Goal: Transaction & Acquisition: Purchase product/service

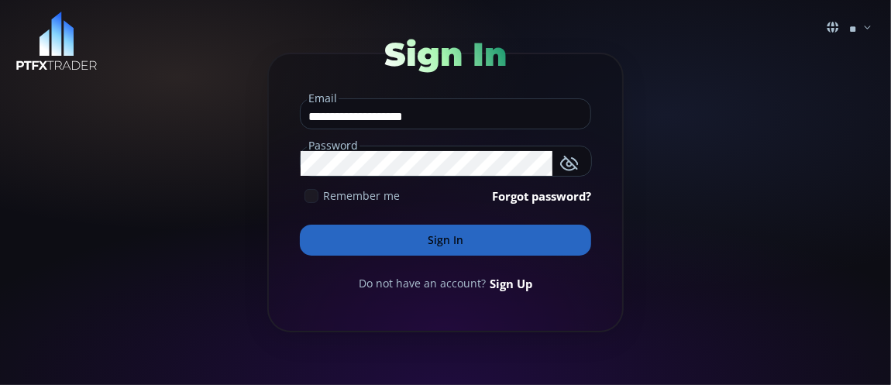
click at [465, 233] on button "Sign In" at bounding box center [445, 240] width 291 height 31
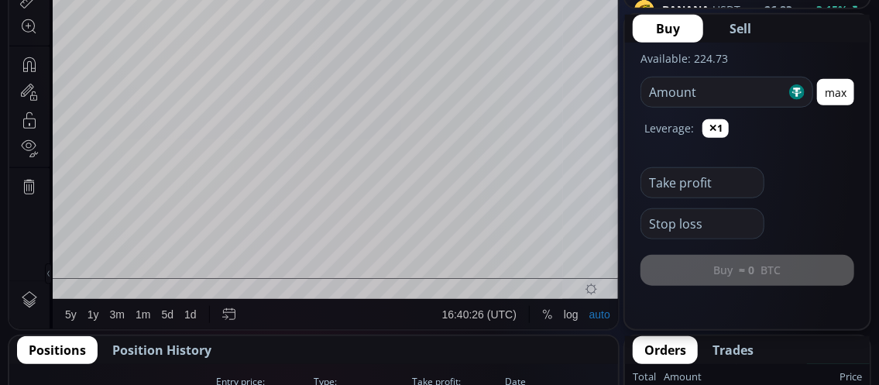
scroll to position [542, 0]
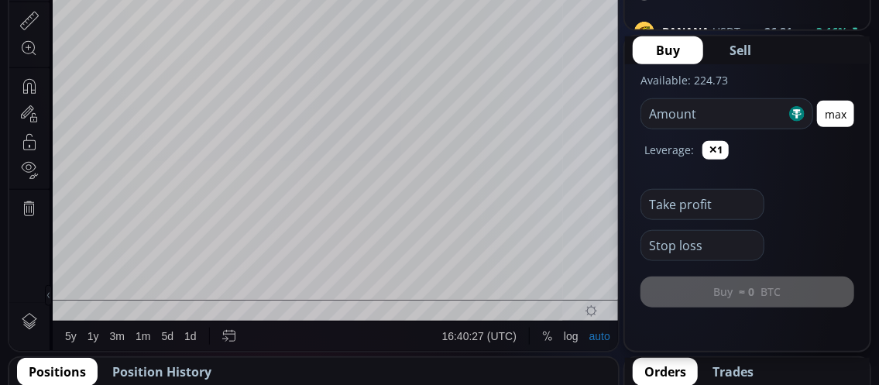
click at [671, 118] on input "number" at bounding box center [713, 113] width 145 height 29
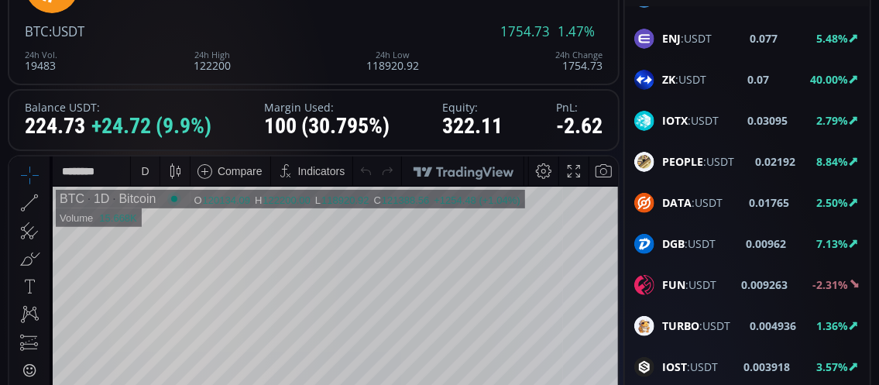
scroll to position [2091, 0]
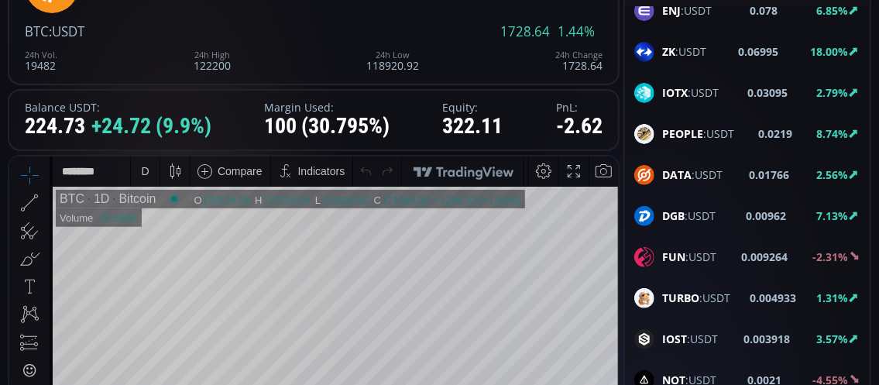
type input "***"
click at [715, 331] on span "IOST :USDT" at bounding box center [690, 339] width 56 height 16
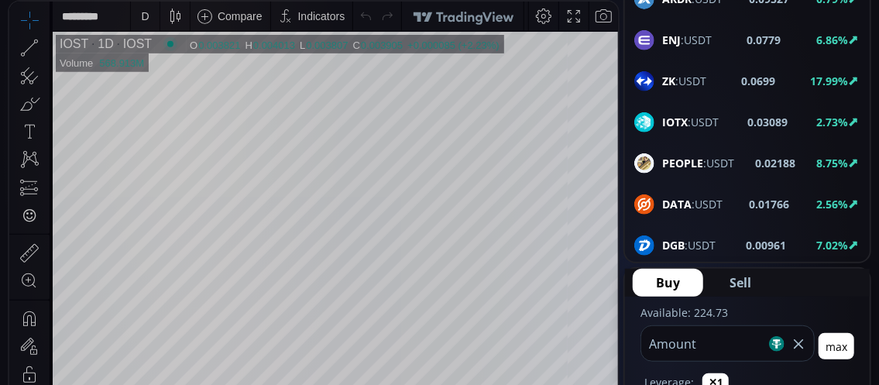
scroll to position [1829, 0]
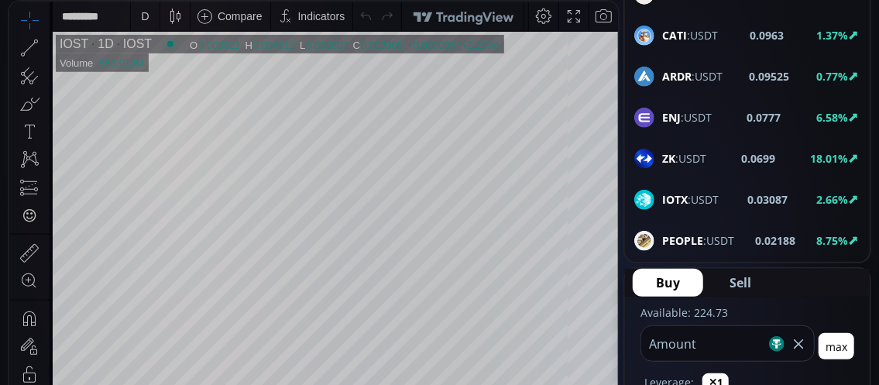
click at [672, 192] on b "IOTX" at bounding box center [675, 199] width 26 height 15
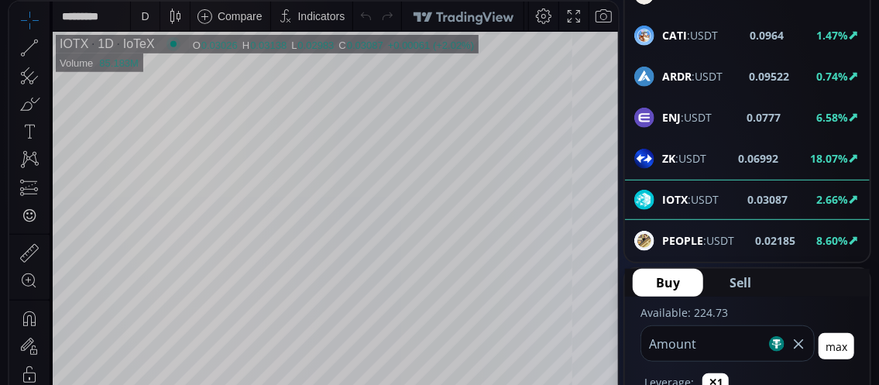
click at [149, 18] on div "D" at bounding box center [145, 16] width 13 height 29
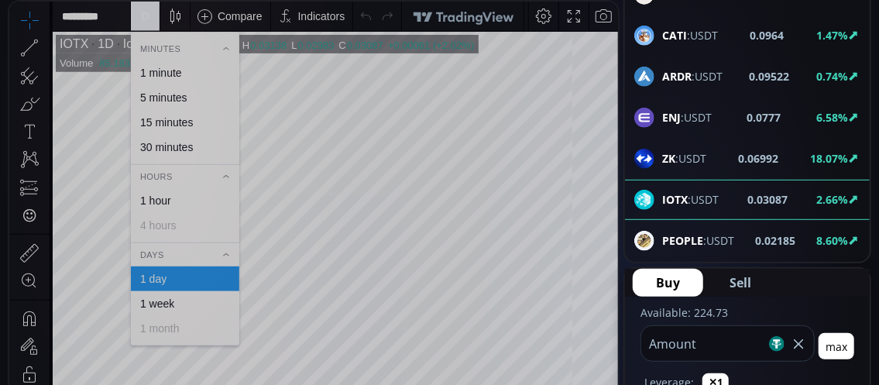
click at [174, 71] on div "1 minute" at bounding box center [161, 73] width 42 height 12
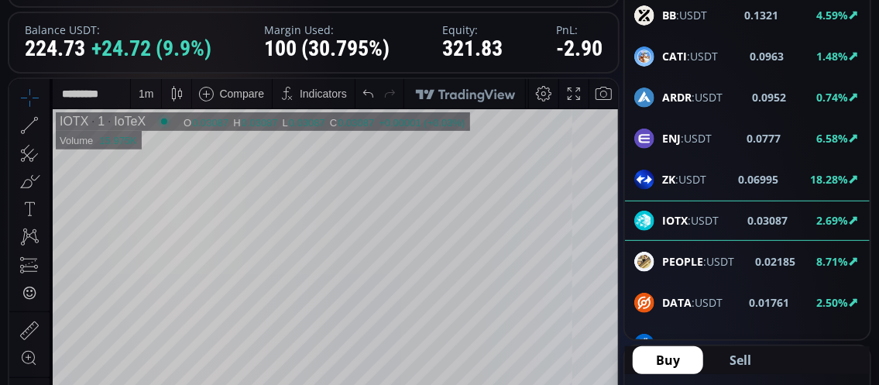
scroll to position [1907, 0]
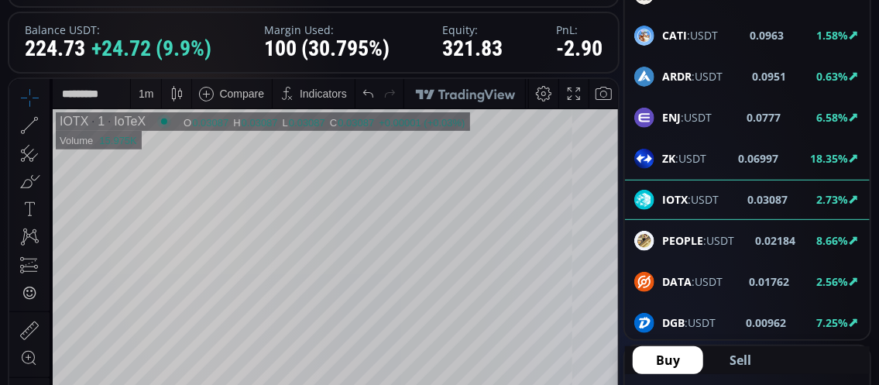
click at [682, 356] on b "FUN" at bounding box center [673, 363] width 23 height 15
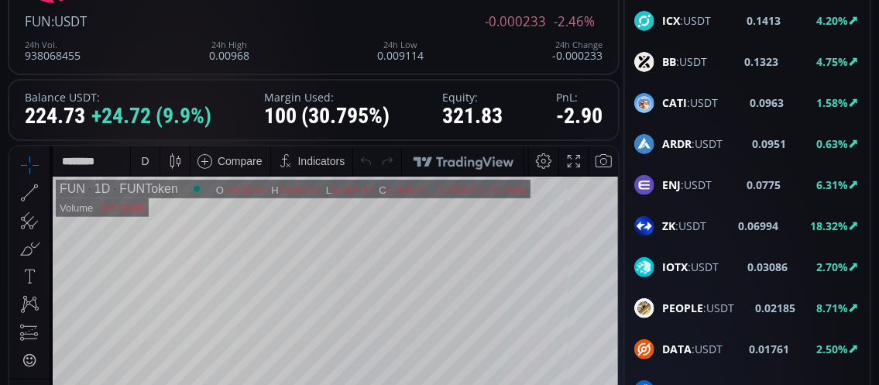
scroll to position [155, 0]
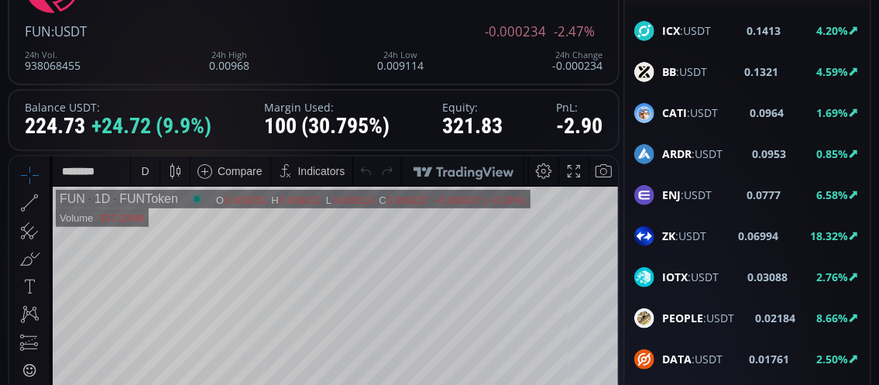
click at [145, 174] on div "D" at bounding box center [145, 170] width 8 height 12
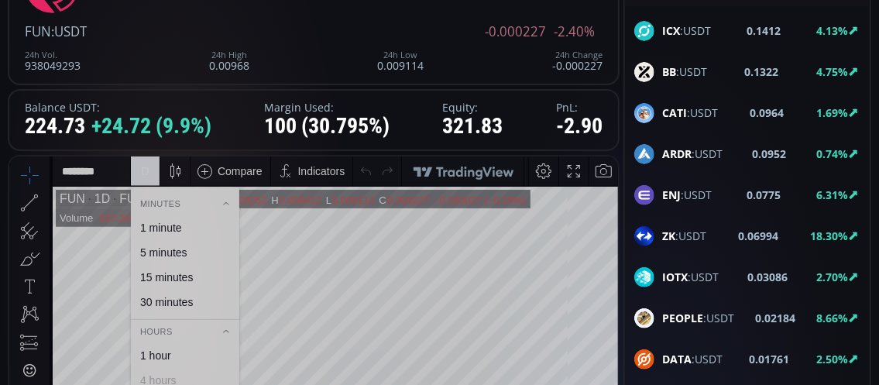
click at [181, 227] on div "1 minute" at bounding box center [161, 227] width 42 height 12
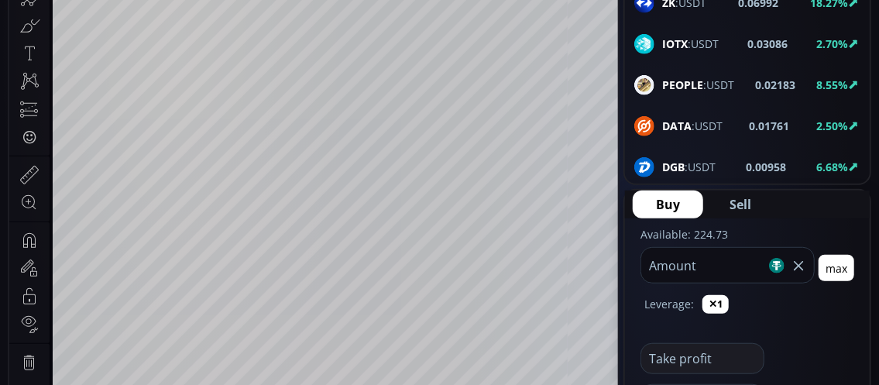
scroll to position [232, 0]
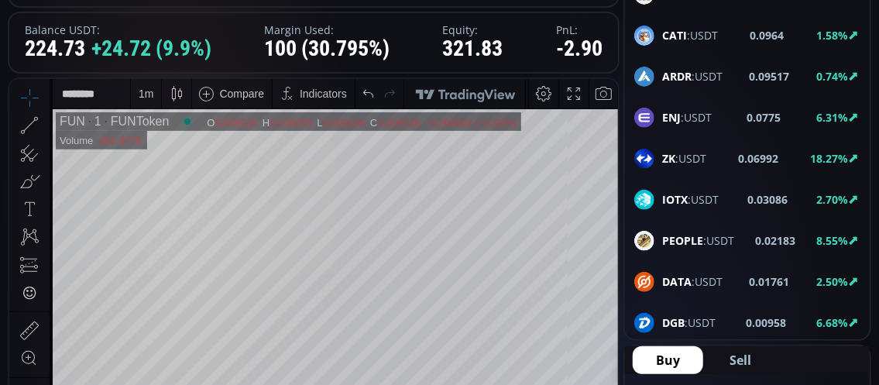
click at [134, 98] on div "1 m" at bounding box center [146, 92] width 30 height 29
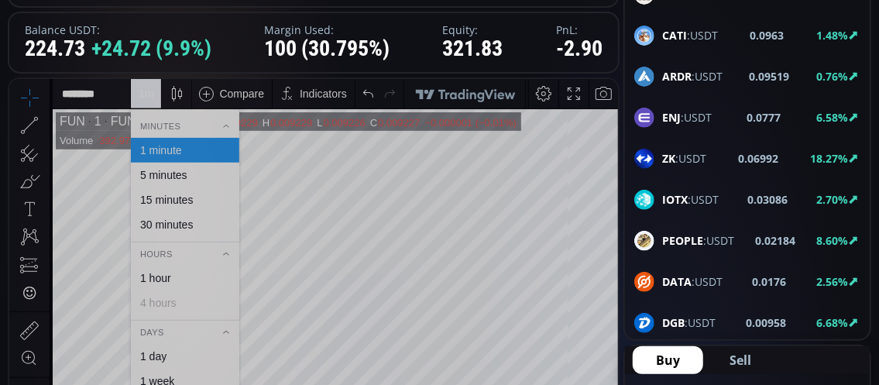
click at [182, 194] on div "15 minutes" at bounding box center [166, 199] width 53 height 12
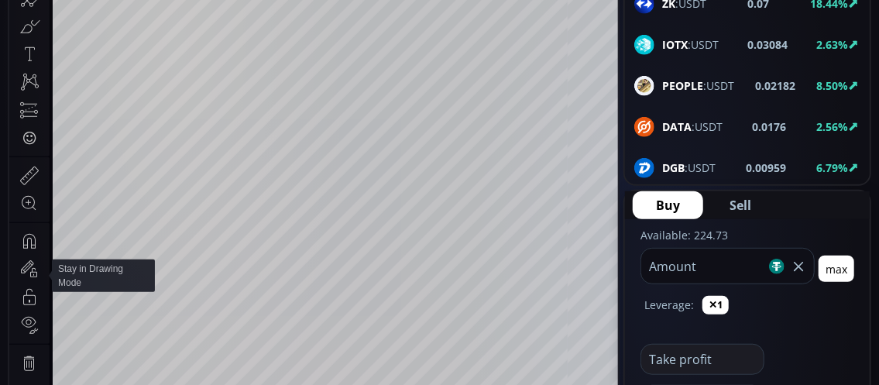
scroll to position [465, 0]
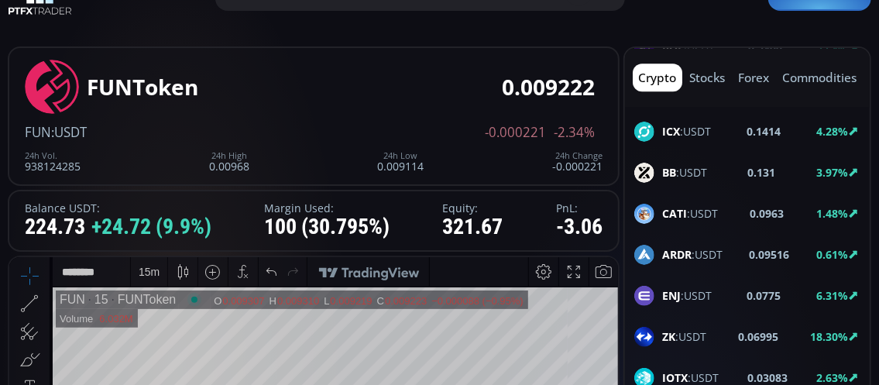
scroll to position [77, 0]
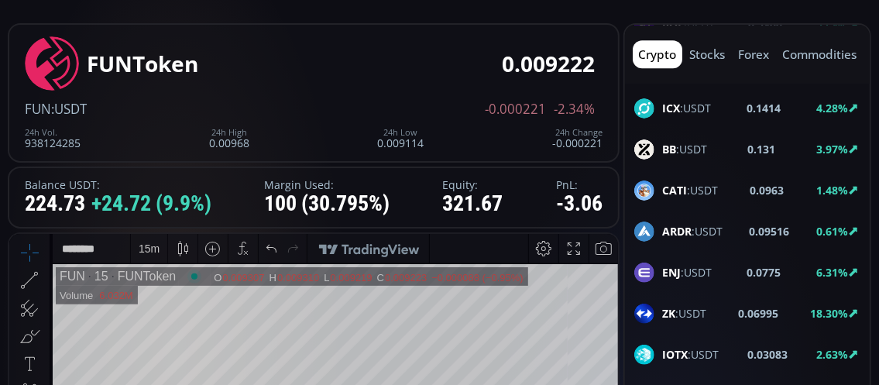
click at [153, 246] on div "15 m" at bounding box center [149, 248] width 21 height 12
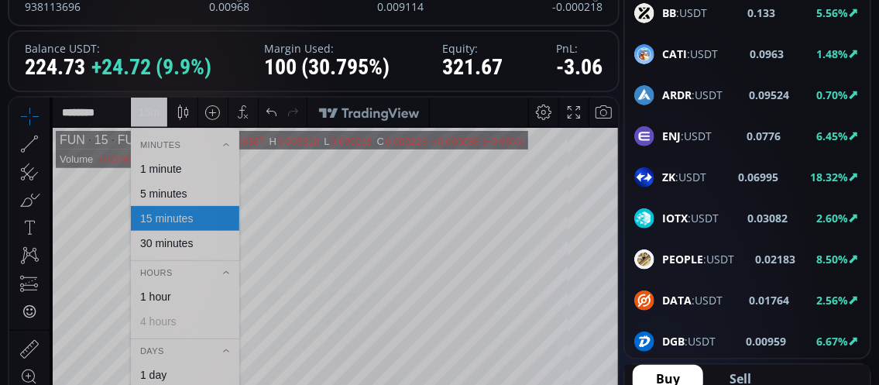
scroll to position [232, 0]
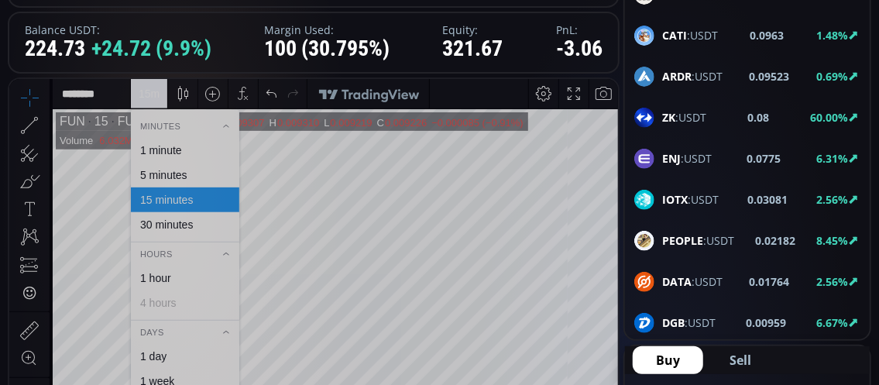
click at [152, 278] on div "1 hour" at bounding box center [155, 277] width 31 height 12
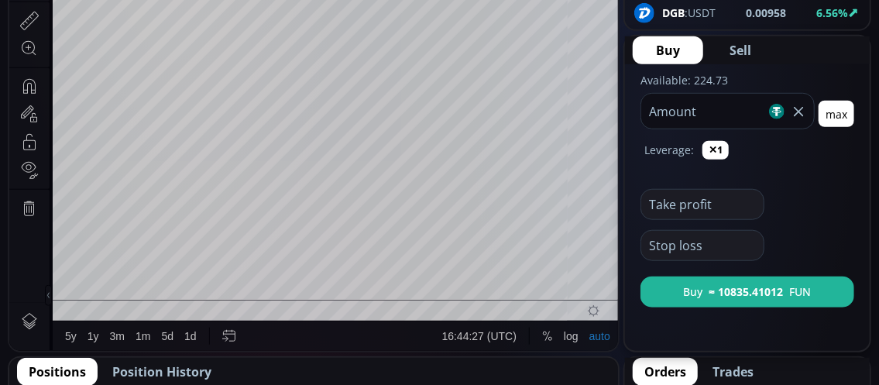
scroll to position [465, 0]
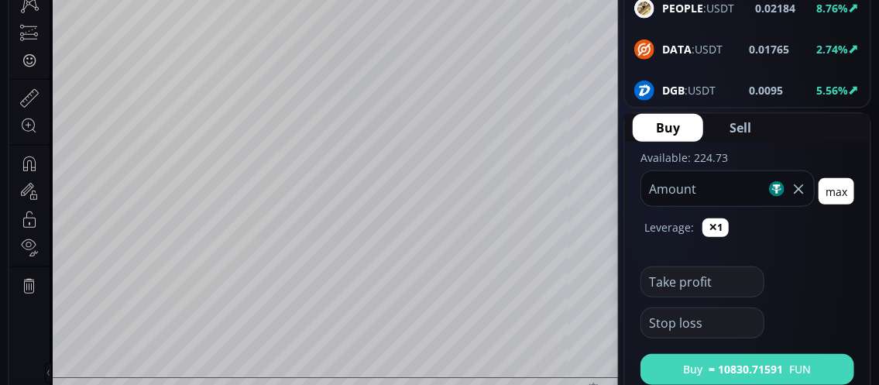
click at [684, 373] on button "Buy ≈ 10830.71591 FUN" at bounding box center [747, 369] width 214 height 31
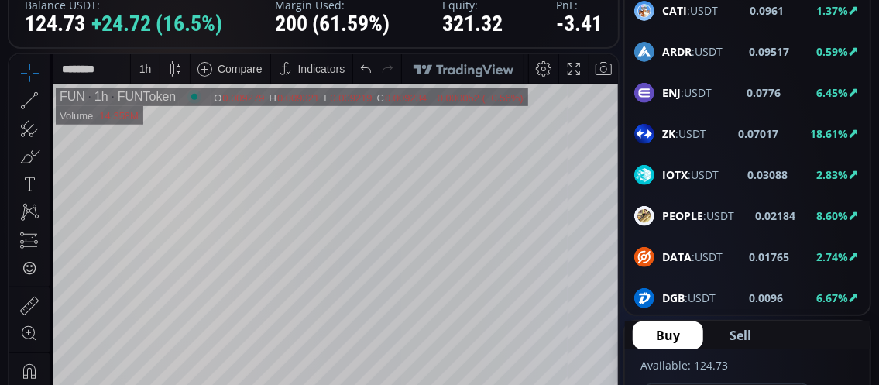
scroll to position [232, 0]
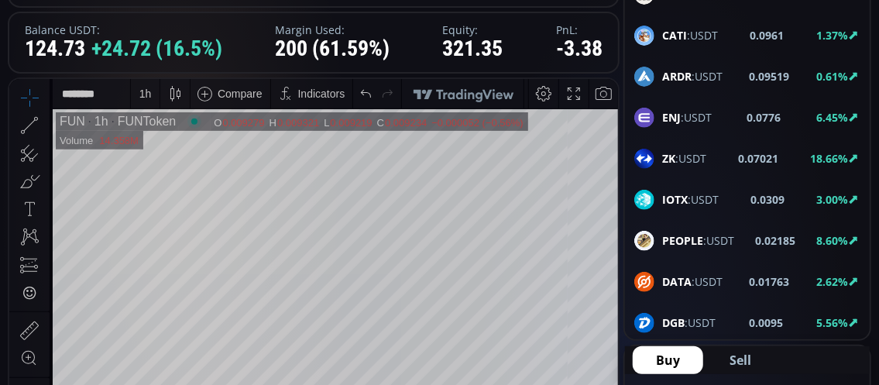
click at [156, 97] on div "1 h" at bounding box center [145, 92] width 29 height 29
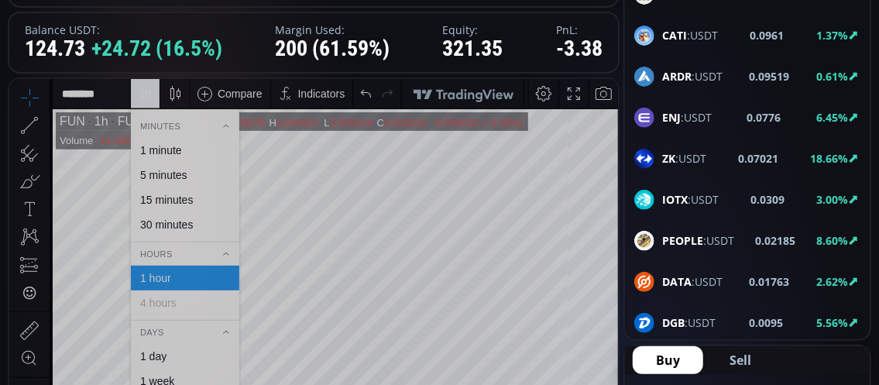
click at [171, 152] on div "1 minute" at bounding box center [161, 149] width 42 height 12
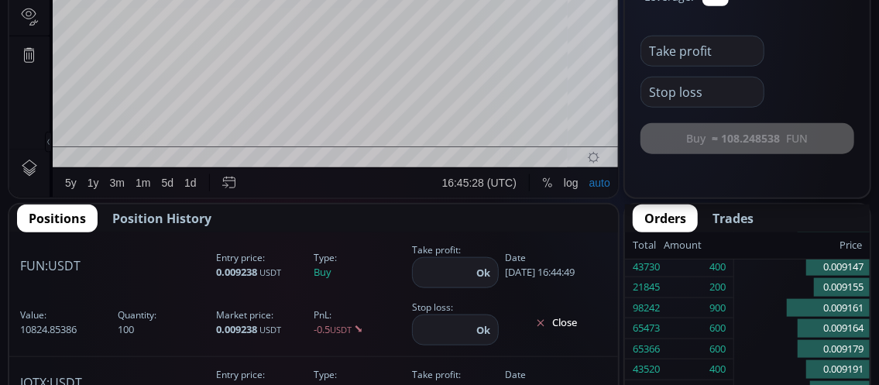
scroll to position [697, 0]
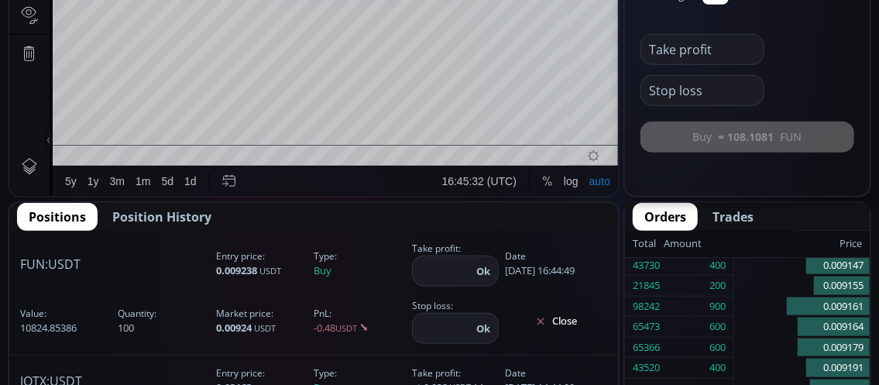
click at [435, 272] on input "number" at bounding box center [442, 270] width 59 height 29
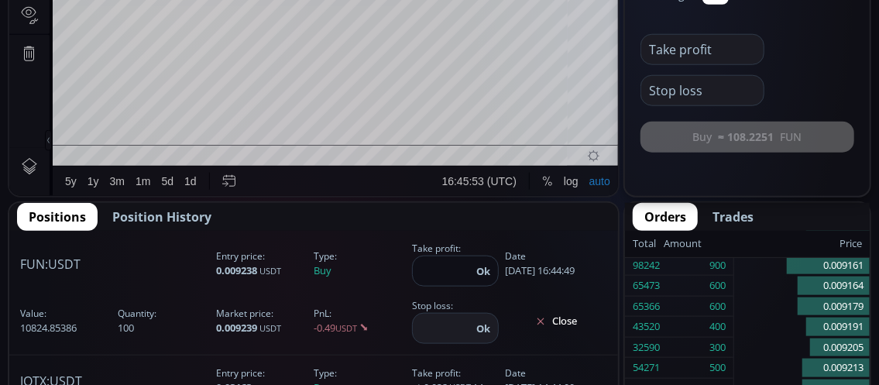
type input "********"
click at [484, 273] on button "Ok" at bounding box center [483, 271] width 23 height 17
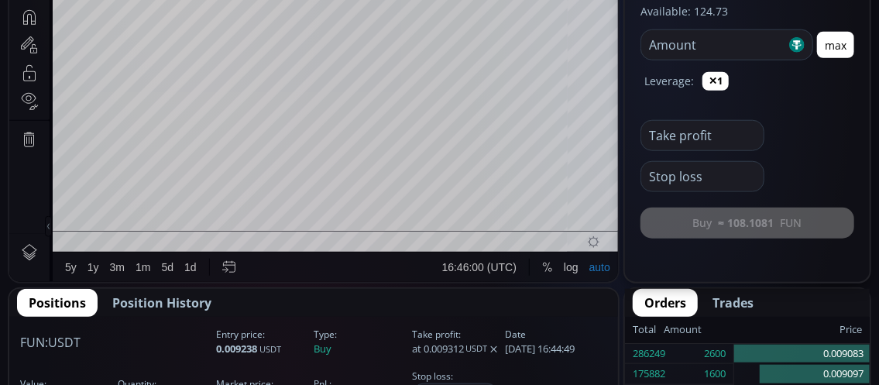
scroll to position [542, 0]
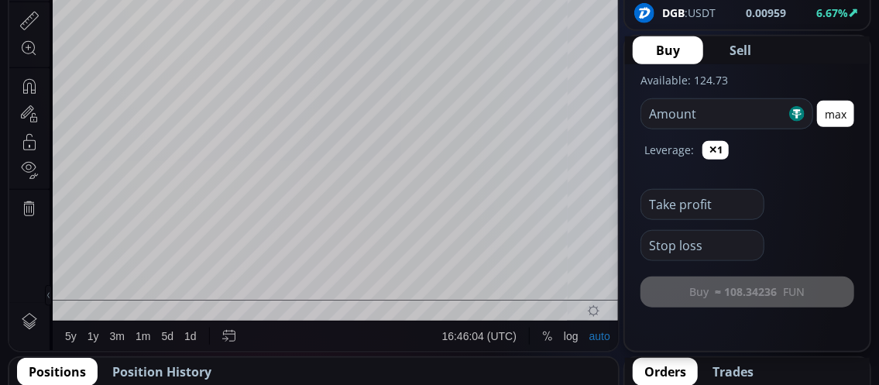
click at [654, 109] on input "number" at bounding box center [713, 113] width 145 height 29
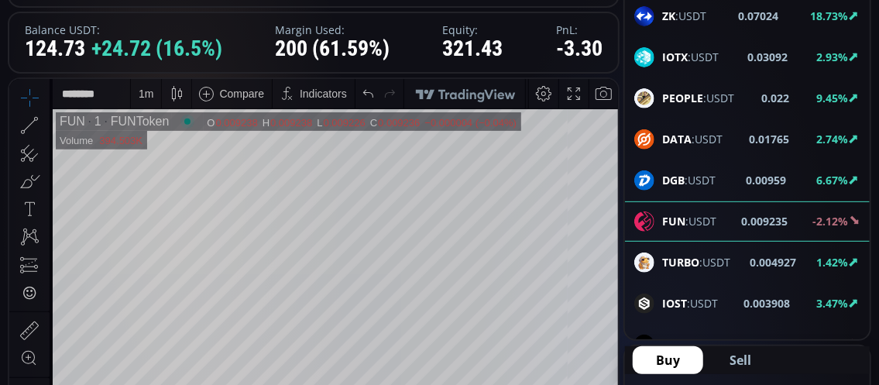
scroll to position [2062, 0]
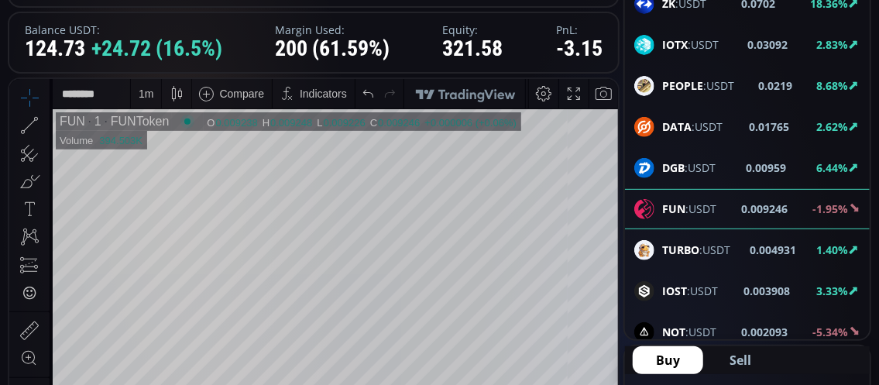
type input "***"
click at [683, 325] on b "NOT" at bounding box center [673, 332] width 23 height 15
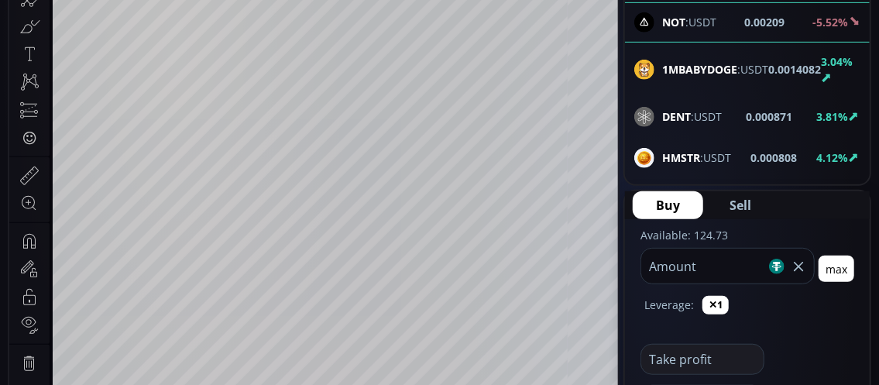
scroll to position [2139, 0]
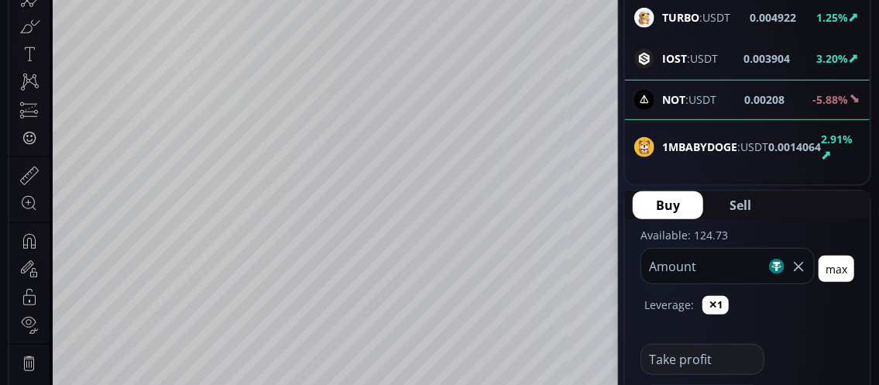
click at [654, 184] on div "DENT :USDT" at bounding box center [678, 194] width 88 height 20
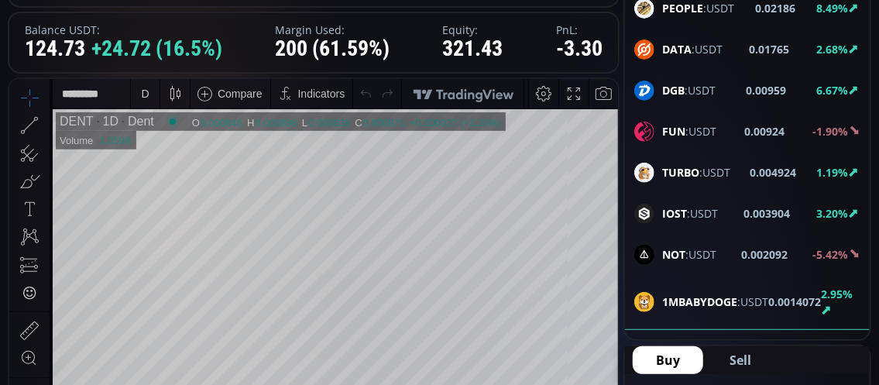
scroll to position [232, 0]
click at [146, 94] on div "D" at bounding box center [145, 93] width 8 height 12
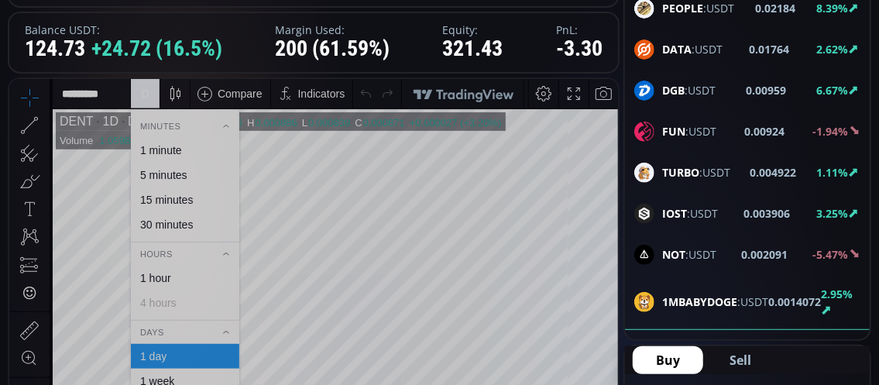
click at [177, 150] on div "1 minute" at bounding box center [161, 149] width 42 height 12
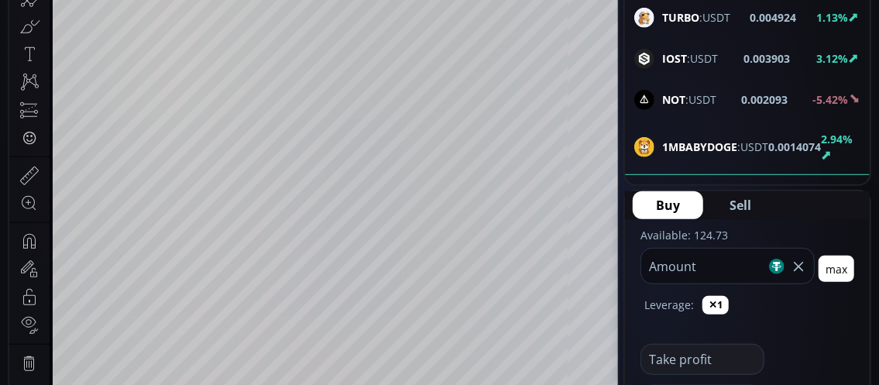
scroll to position [465, 0]
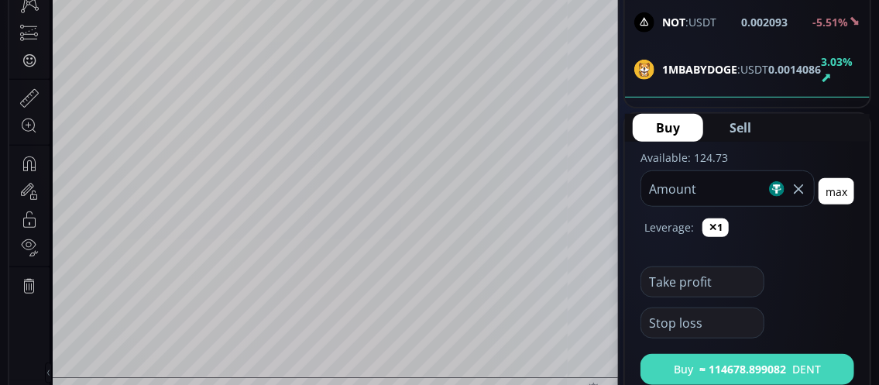
click at [695, 373] on button "Buy ≈ 114678.899082 DENT" at bounding box center [747, 369] width 214 height 31
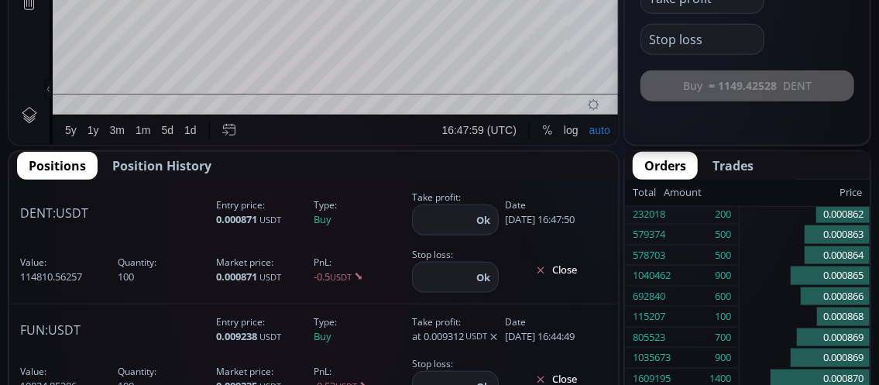
scroll to position [774, 0]
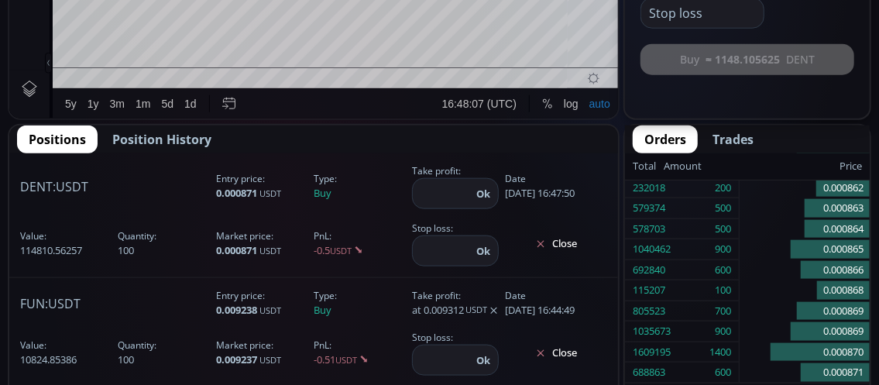
click at [451, 197] on input "number" at bounding box center [442, 193] width 59 height 29
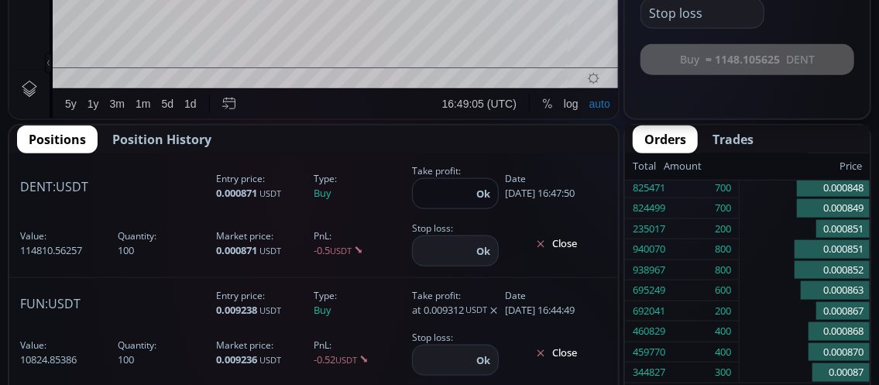
click at [444, 194] on input "******" at bounding box center [442, 193] width 59 height 29
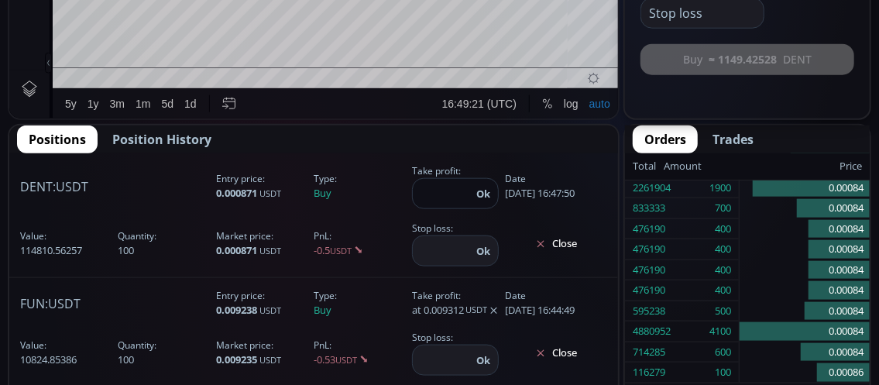
click at [466, 193] on input "*******" at bounding box center [442, 193] width 59 height 29
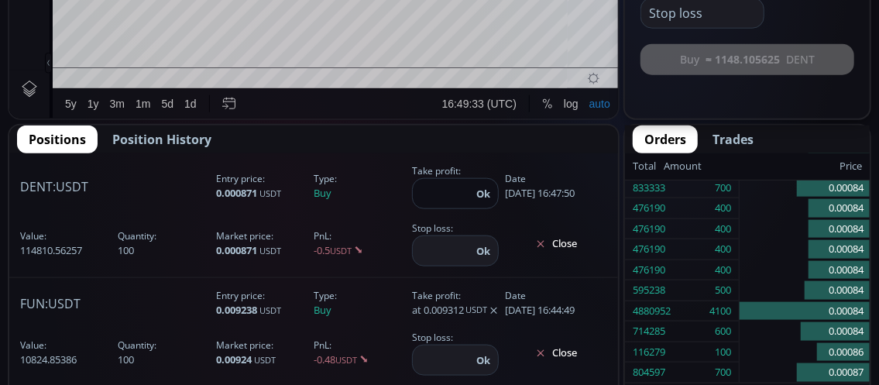
type input "*******"
click at [489, 195] on button "Ok" at bounding box center [483, 193] width 23 height 17
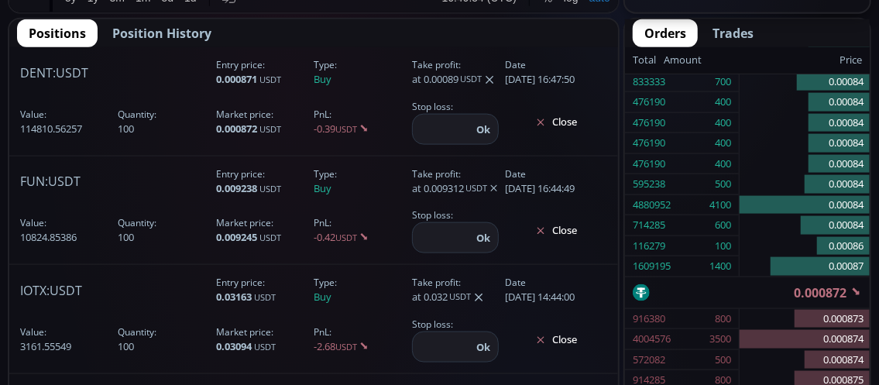
scroll to position [852, 0]
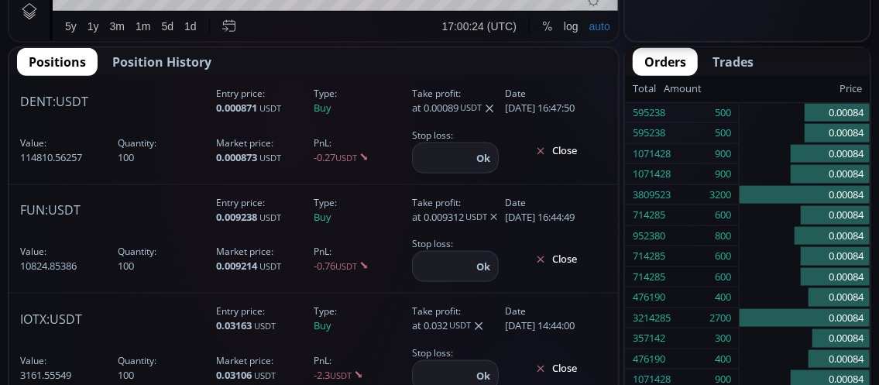
scroll to position [2179, 0]
